Goal: Transaction & Acquisition: Purchase product/service

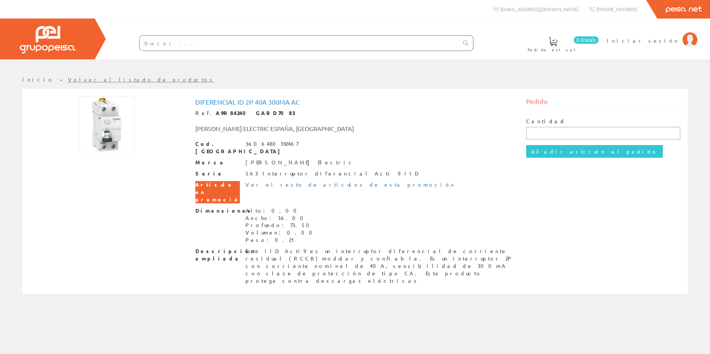
click at [558, 133] on input "text" at bounding box center [603, 133] width 154 height 13
type input "1"
click at [560, 151] on input "Añadir artículo al pedido" at bounding box center [594, 151] width 137 height 13
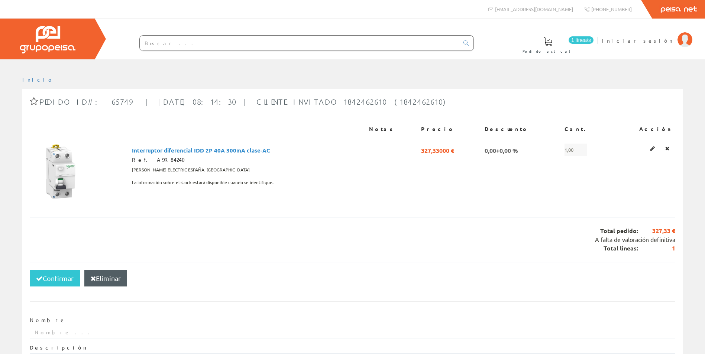
click at [593, 39] on span "1 línea/s" at bounding box center [580, 39] width 25 height 7
click at [194, 150] on span "Interruptor diferencial IDD 2P 40A 300mA clase-AC" at bounding box center [201, 150] width 138 height 13
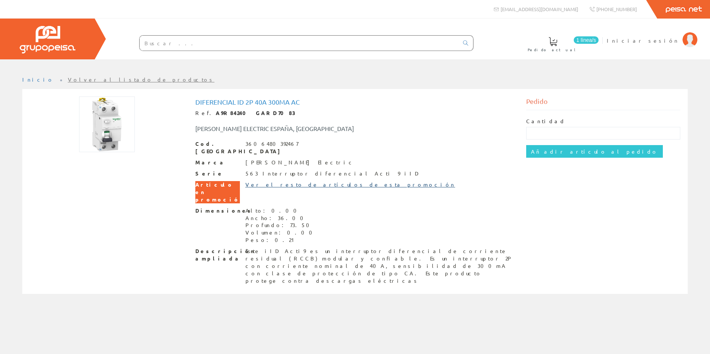
click at [271, 181] on link "Ver el resto de artículos de esta promoción" at bounding box center [350, 184] width 210 height 7
click at [270, 181] on link "Ver el resto de artículos de esta promoción" at bounding box center [350, 184] width 210 height 7
